Goal: Information Seeking & Learning: Learn about a topic

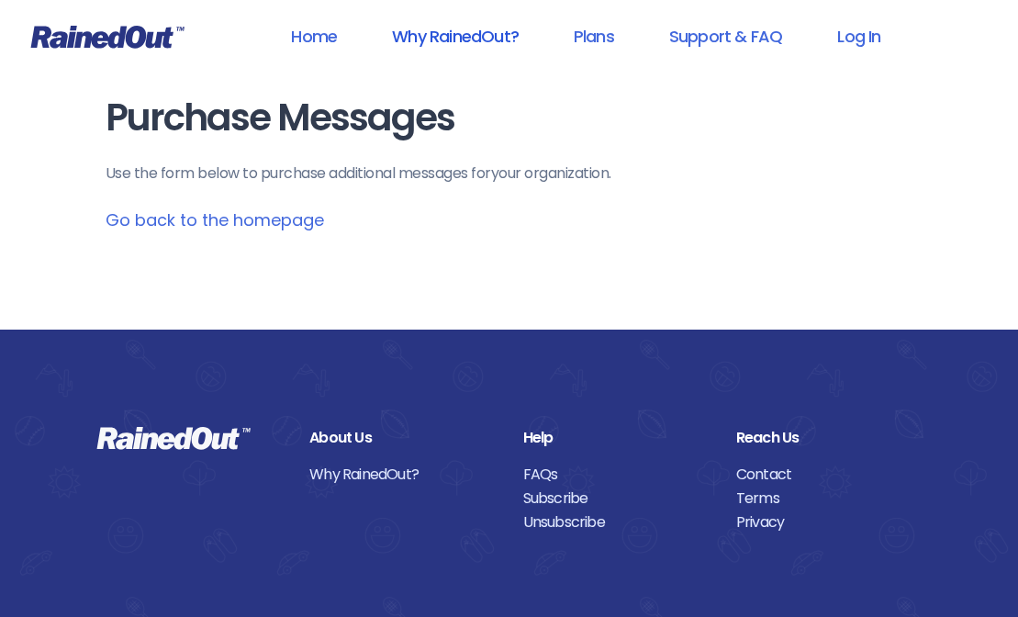
click at [487, 31] on link "Why RainedOut?" at bounding box center [455, 36] width 174 height 41
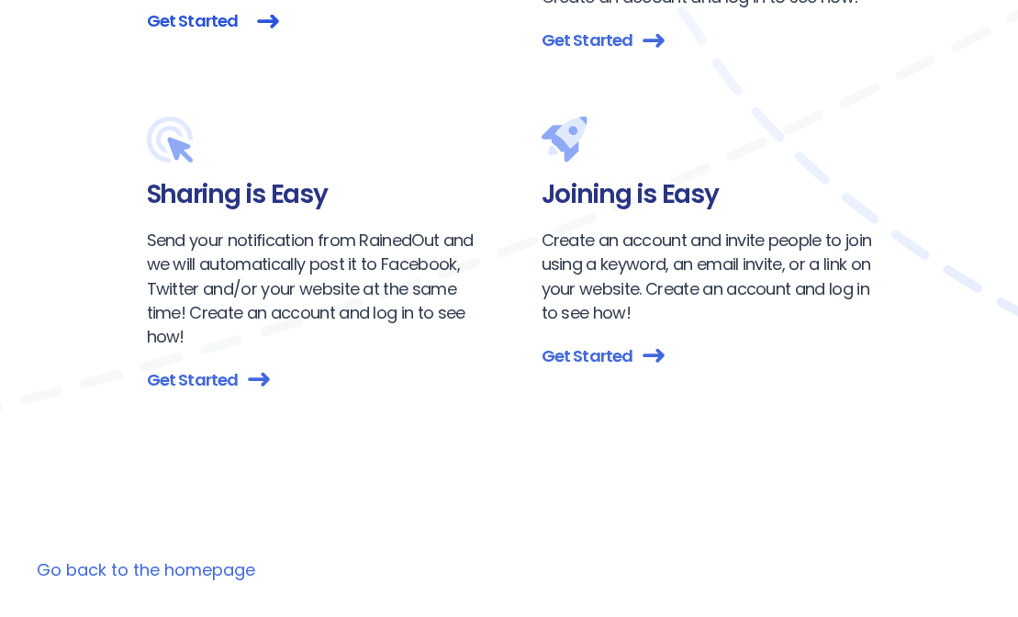
scroll to position [3483, 0]
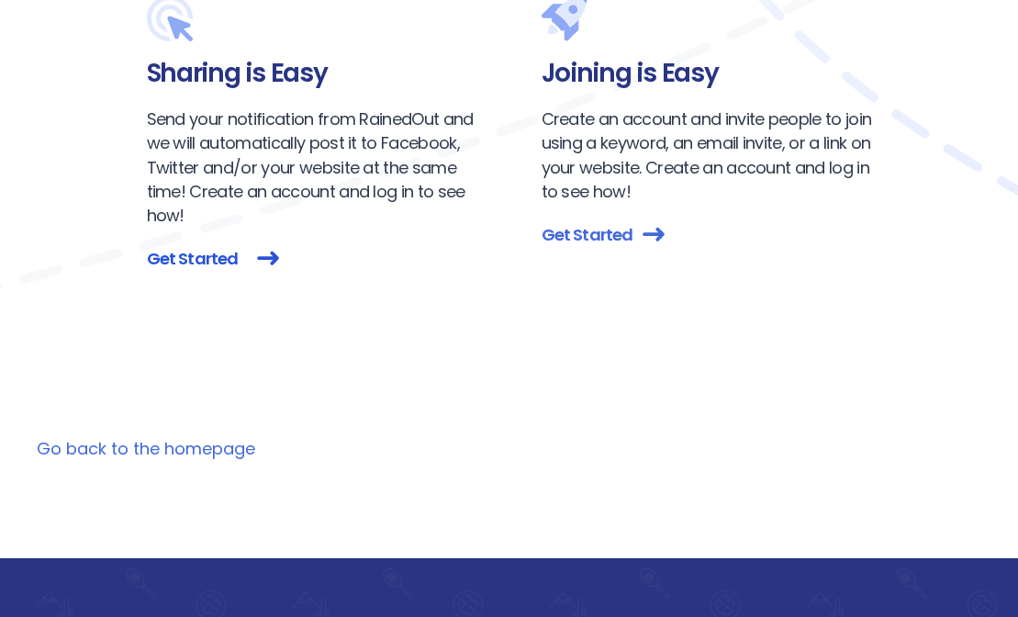
click at [173, 258] on link "Get Started" at bounding box center [312, 258] width 330 height 25
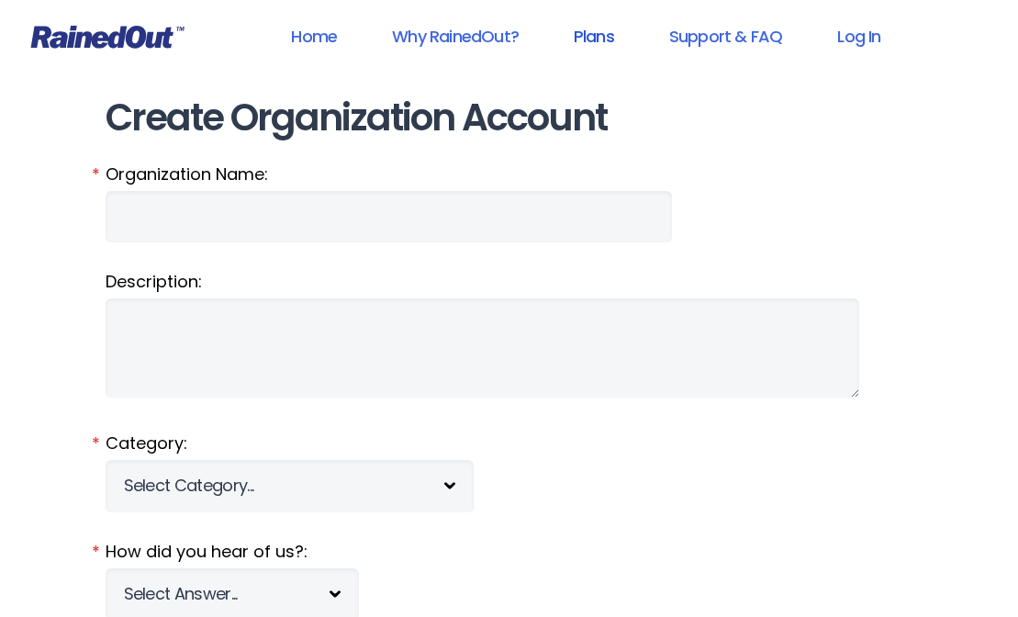
click at [591, 36] on link "Plans" at bounding box center [594, 36] width 88 height 41
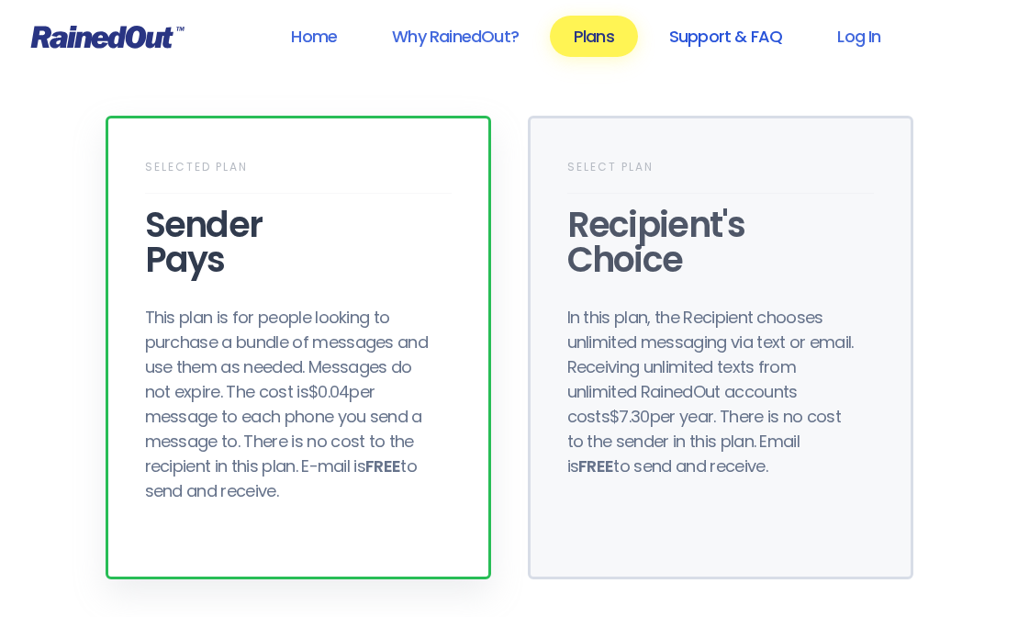
click at [740, 32] on link "Support & FAQ" at bounding box center [725, 36] width 161 height 41
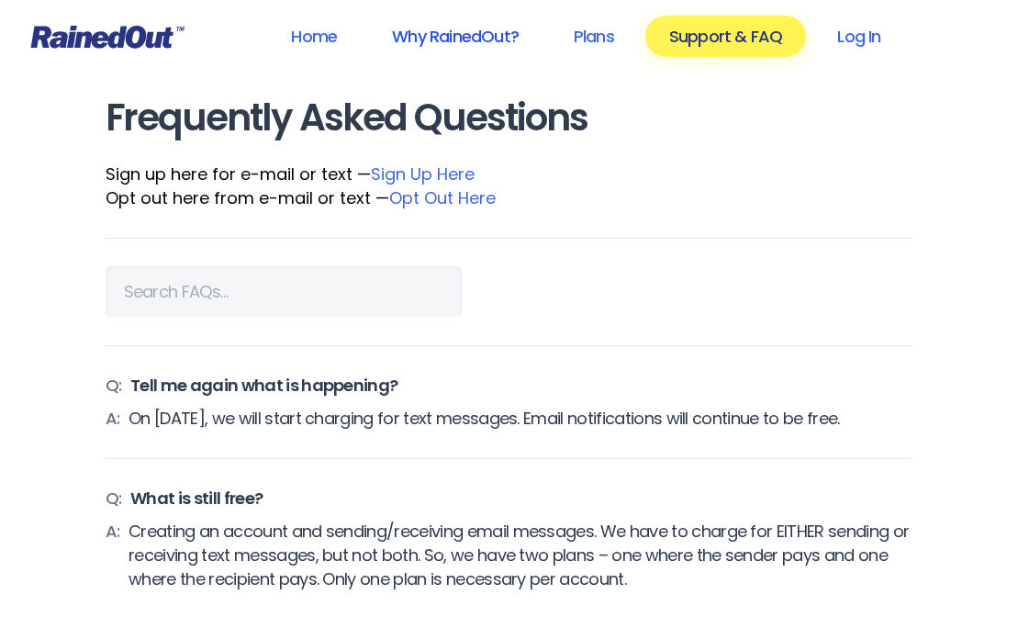
click at [510, 45] on link "Why RainedOut?" at bounding box center [455, 36] width 174 height 41
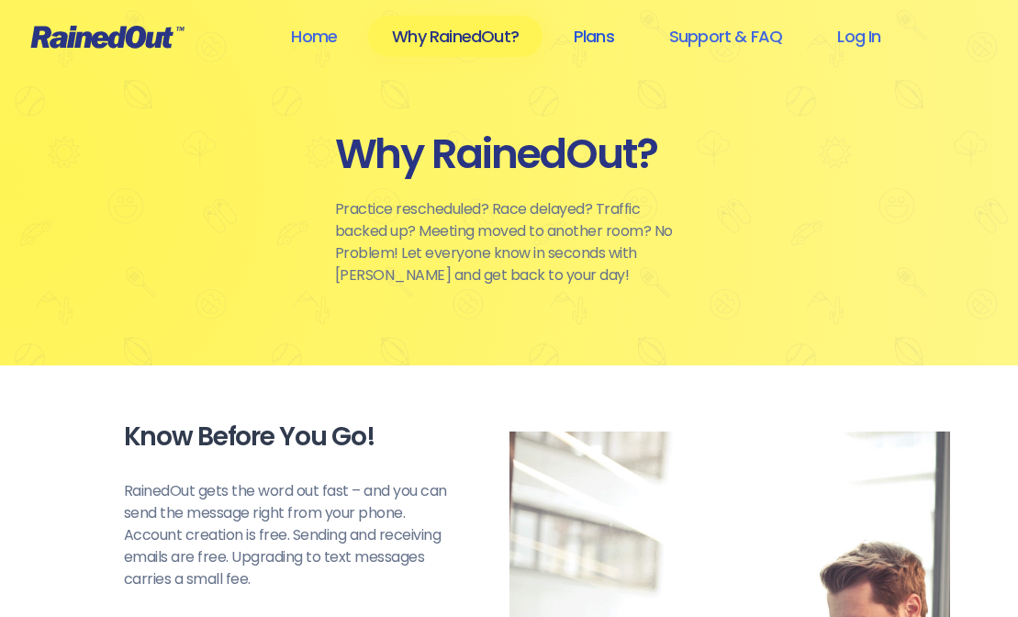
click at [620, 37] on link "Plans" at bounding box center [594, 36] width 88 height 41
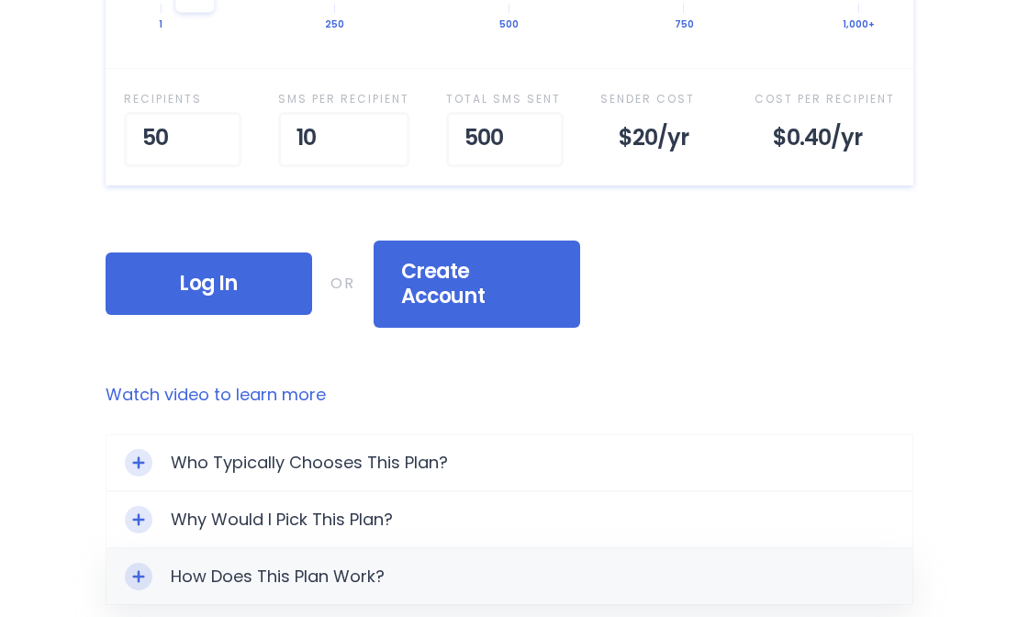
scroll to position [1024, 0]
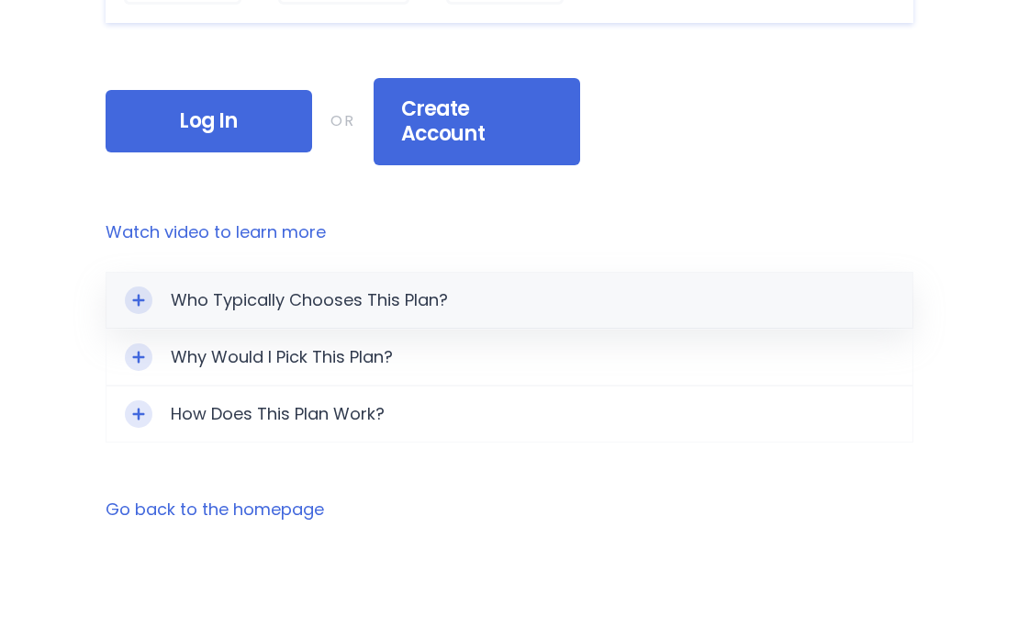
click at [497, 273] on div "Who Typically Chooses This Plan?" at bounding box center [509, 300] width 806 height 55
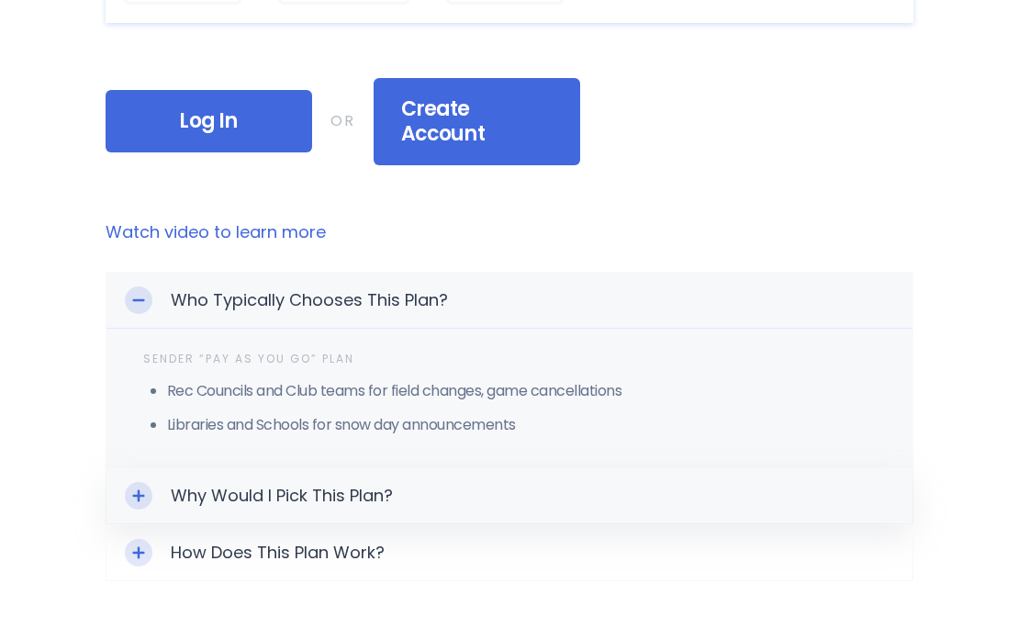
click at [554, 468] on div "Why Would I Pick This Plan?" at bounding box center [509, 495] width 806 height 55
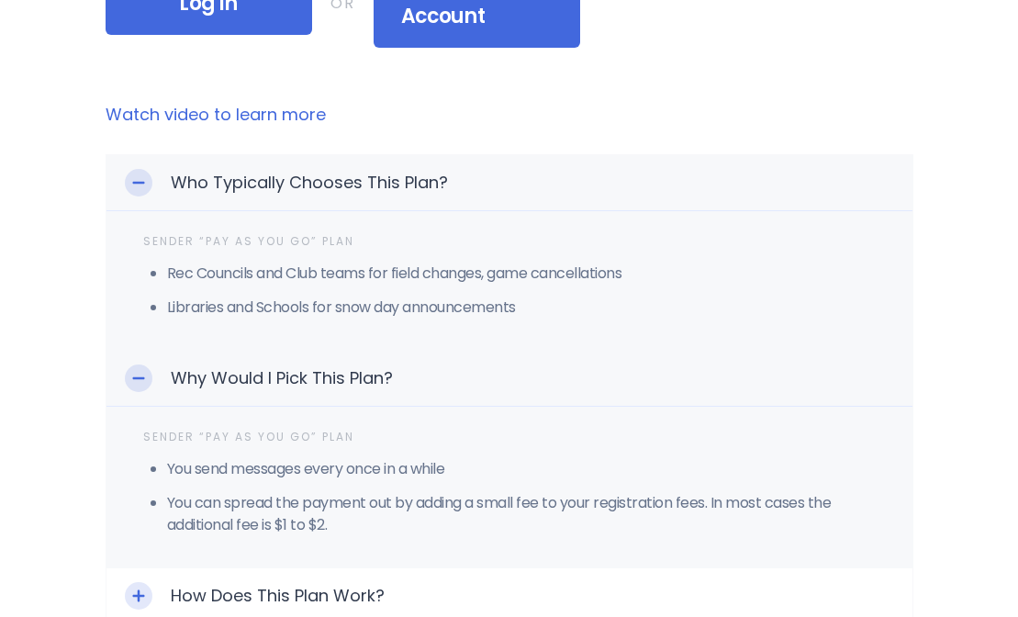
scroll to position [1222, 0]
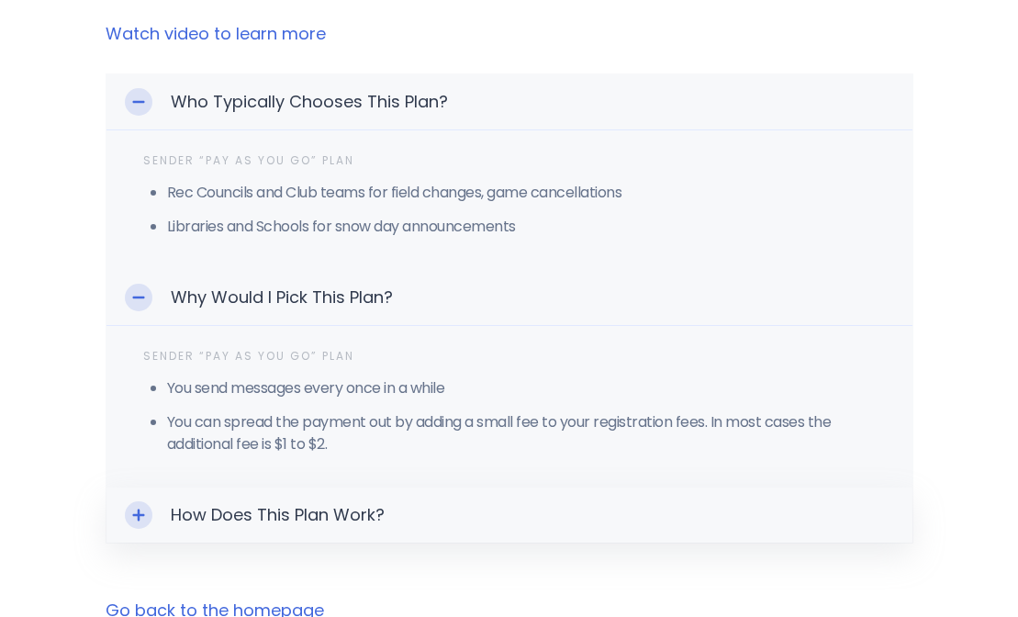
click at [639, 500] on div "How Does This Plan Work?" at bounding box center [509, 514] width 806 height 55
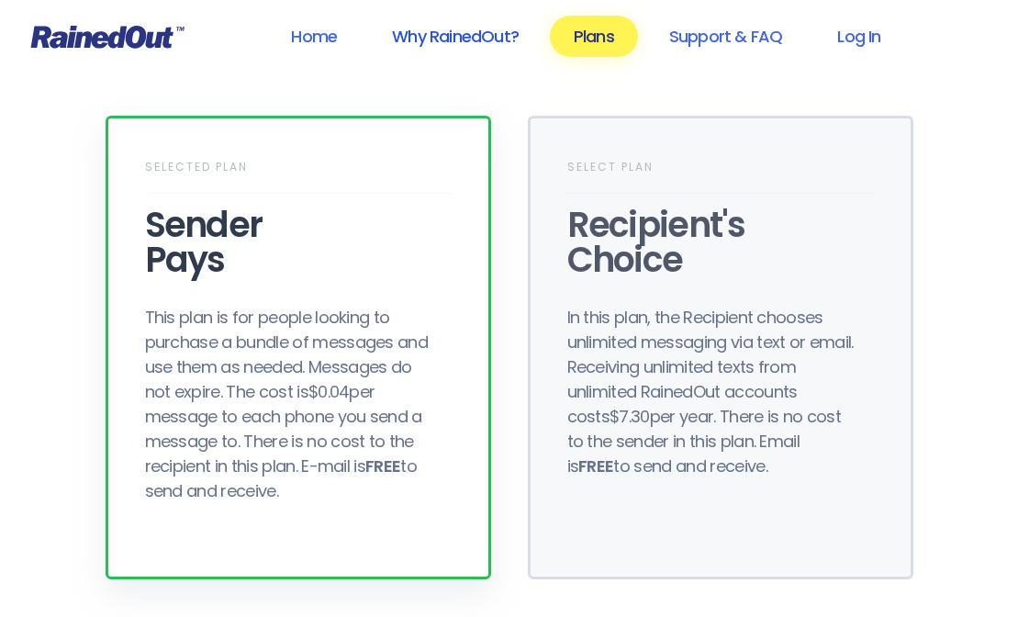
scroll to position [0, 0]
click at [417, 38] on link "Why RainedOut?" at bounding box center [455, 36] width 174 height 41
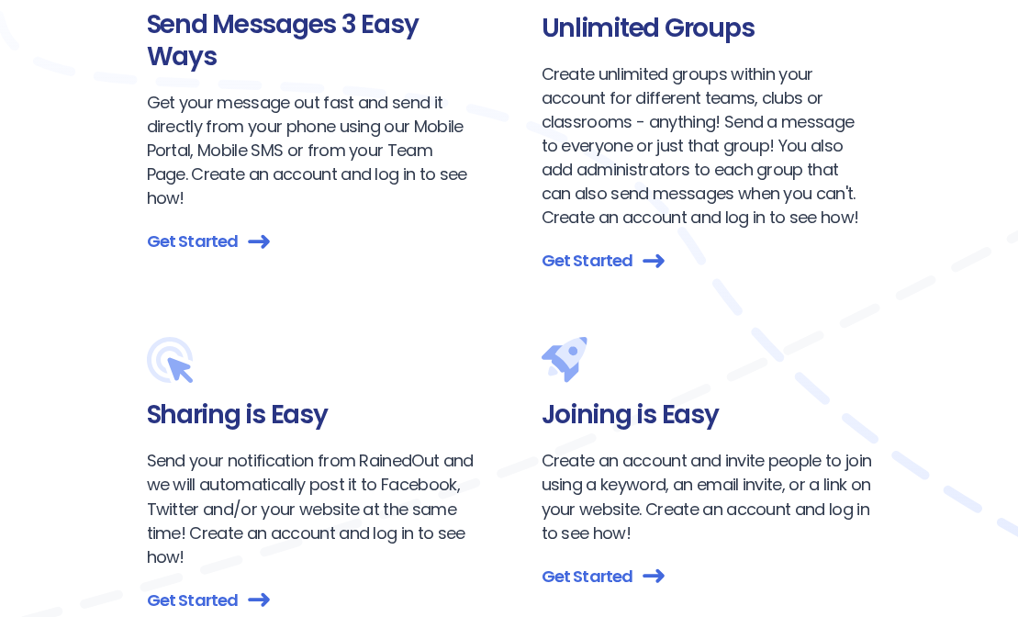
scroll to position [3140, 0]
